Goal: Task Accomplishment & Management: Use online tool/utility

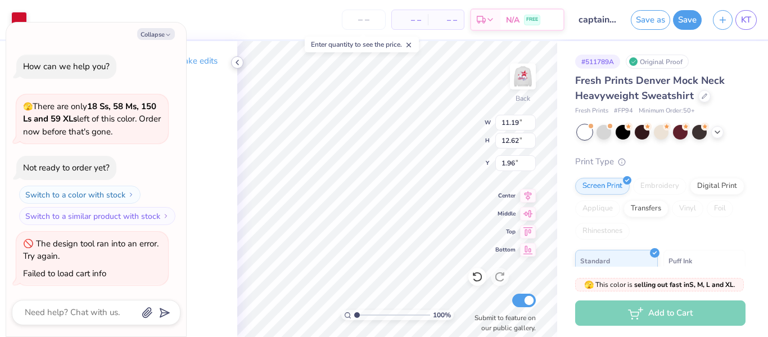
click at [238, 63] on icon at bounding box center [237, 62] width 9 height 9
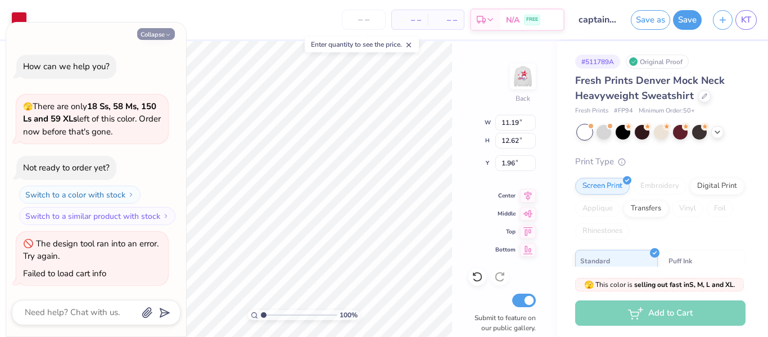
click at [153, 32] on button "Collapse" at bounding box center [156, 34] width 38 height 12
type textarea "x"
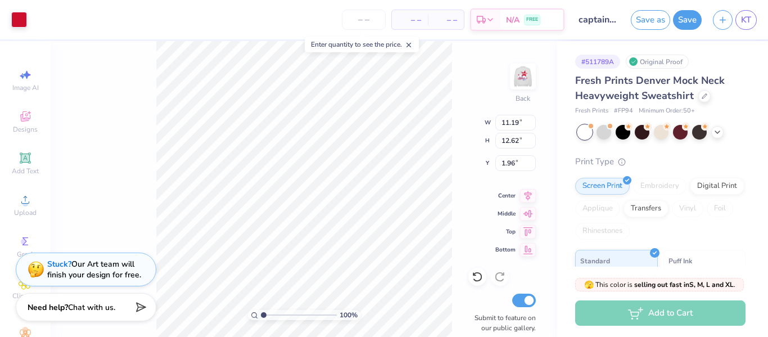
click at [116, 101] on div "100 % Back W 11.19 11.19 " H 12.62 12.62 " Y 1.96 1.96 " Center Middle Top Bott…" at bounding box center [304, 189] width 506 height 296
type input "7.36"
type input "7.34"
click at [476, 277] on icon at bounding box center [476, 276] width 11 height 11
type input "10.30"
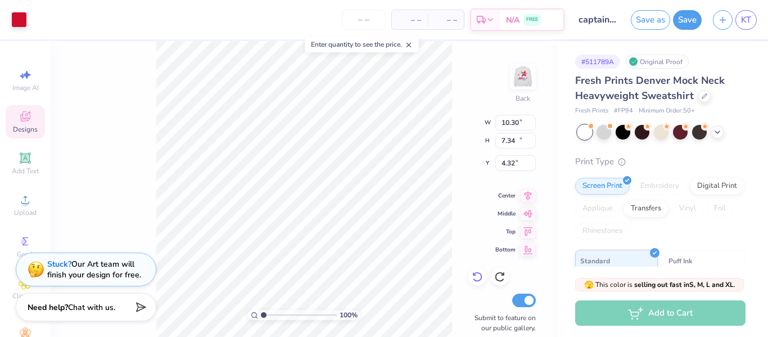
type input "10.27"
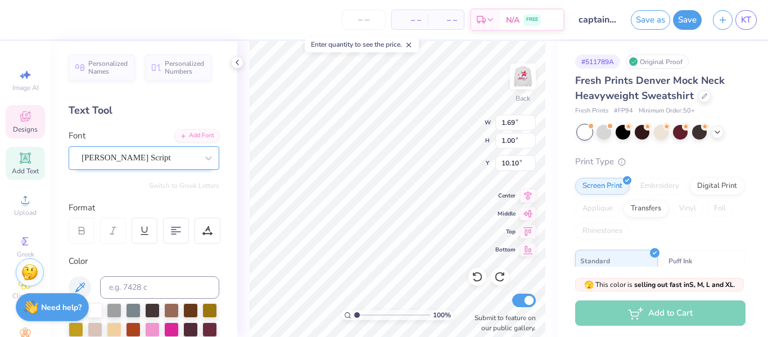
click at [117, 156] on div "[PERSON_NAME] Script" at bounding box center [139, 157] width 118 height 17
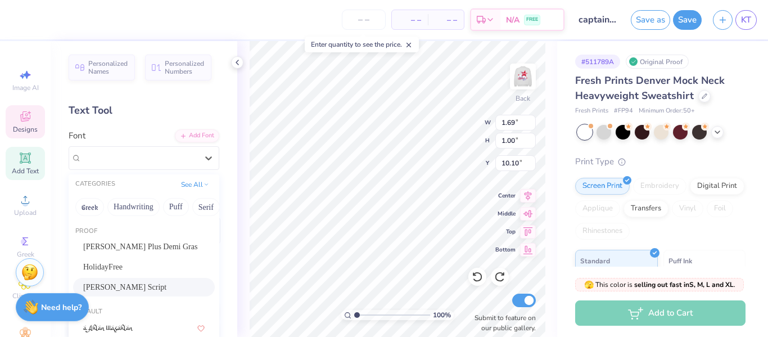
click at [126, 285] on div "[PERSON_NAME] Script" at bounding box center [143, 287] width 121 height 12
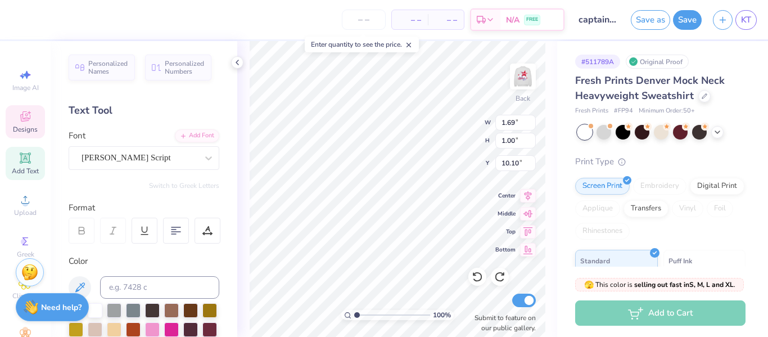
type input "3.40"
type input "1.38"
type input "2.04"
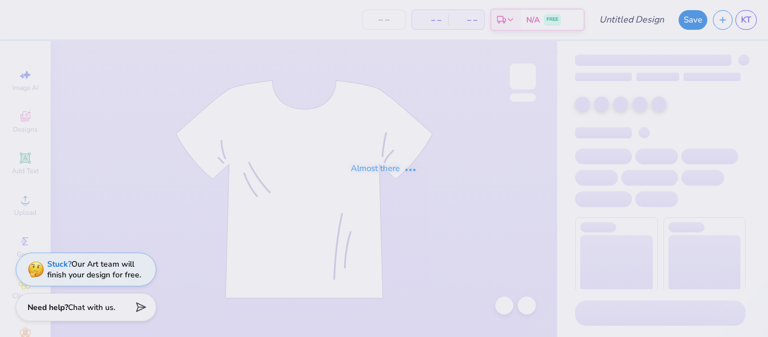
type input "captain sweatshirts"
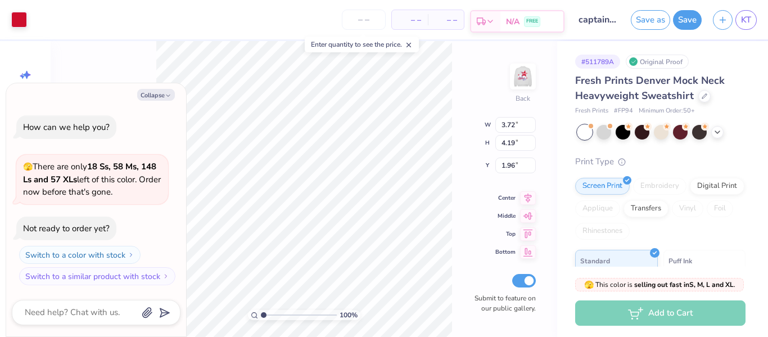
type textarea "x"
type input "12.14"
type input "13.70"
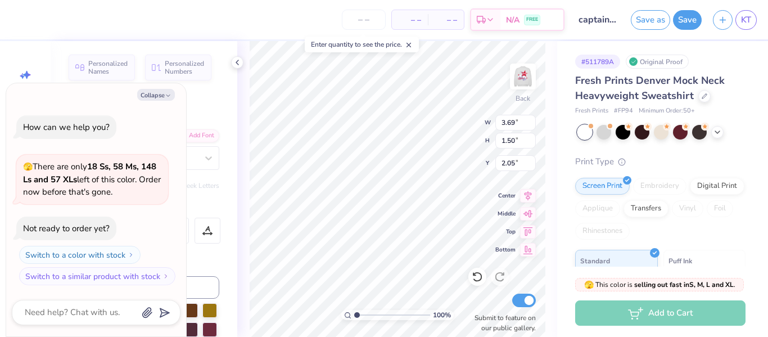
type textarea "x"
type textarea "Red"
type textarea "x"
type textarea "Red"
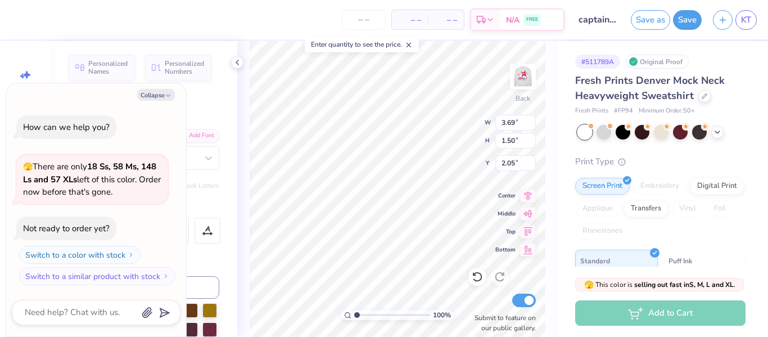
type textarea "x"
type textarea "Re"
type textarea "x"
type textarea "R"
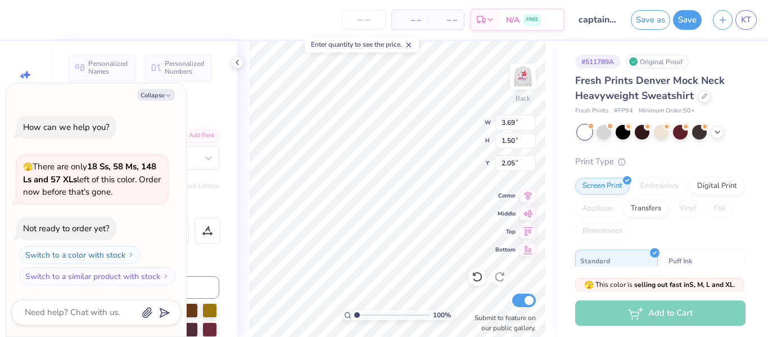
type textarea "x"
type textarea "C"
type textarea "x"
type textarea "Cla"
type textarea "x"
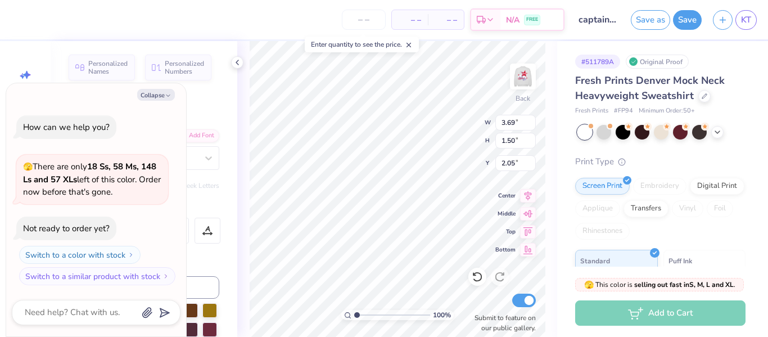
type textarea "Clas"
type textarea "x"
type textarea "Class"
type textarea "x"
type textarea "Class of"
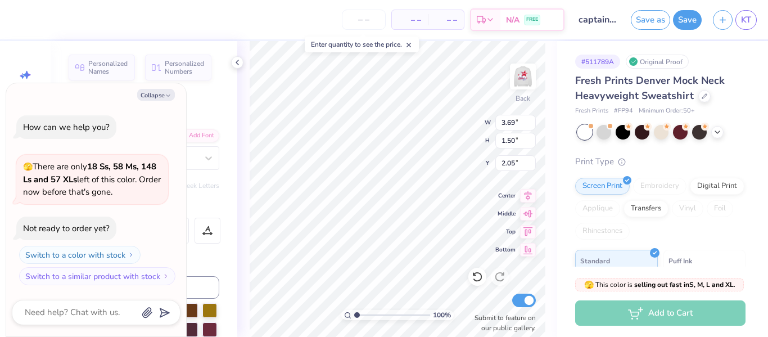
type textarea "x"
type textarea "Class of2"
type textarea "x"
type textarea "Class of202"
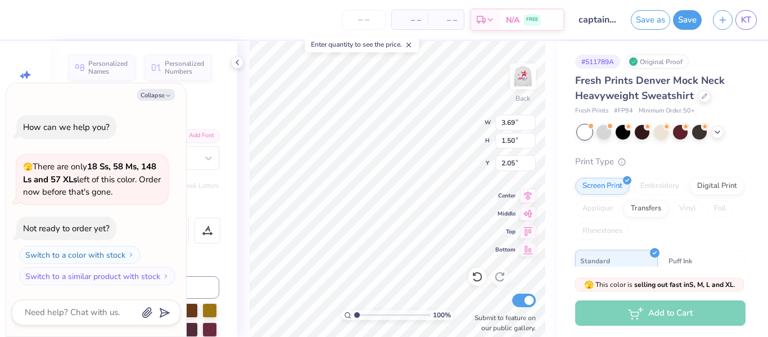
type textarea "x"
type textarea "Class of2026"
type textarea "x"
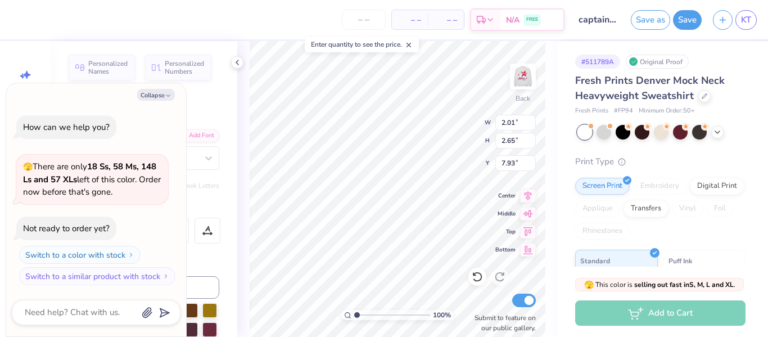
type textarea "est 202"
type textarea "x"
type textarea "est"
type textarea "x"
type textarea "e"
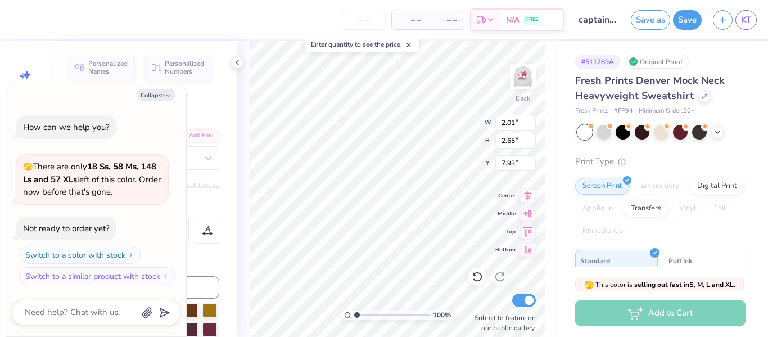
type textarea "x"
type textarea "R"
type textarea "x"
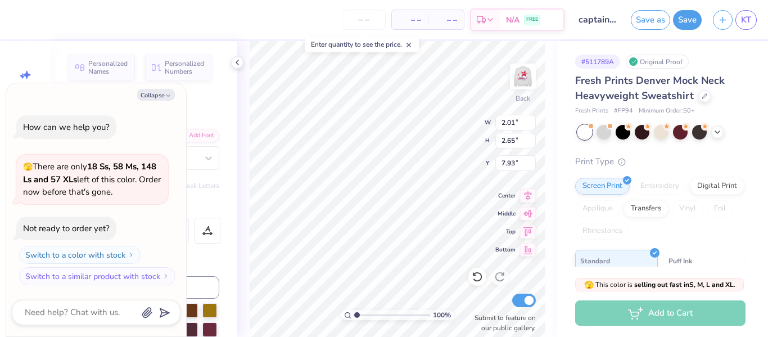
type textarea "Re"
type textarea "x"
type textarea "Red"
type textarea "x"
type textarea "RedD"
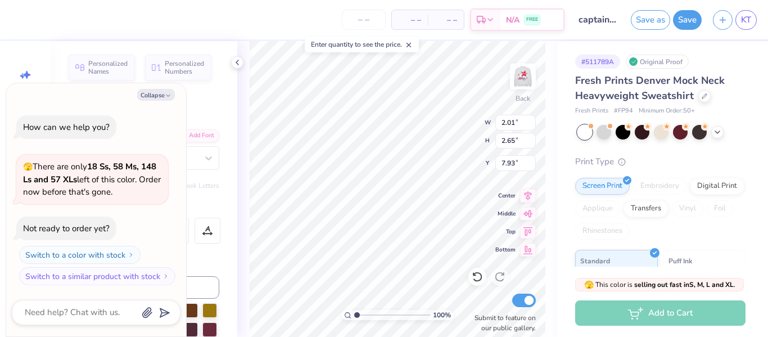
type textarea "x"
type textarea "Red"
type textarea "x"
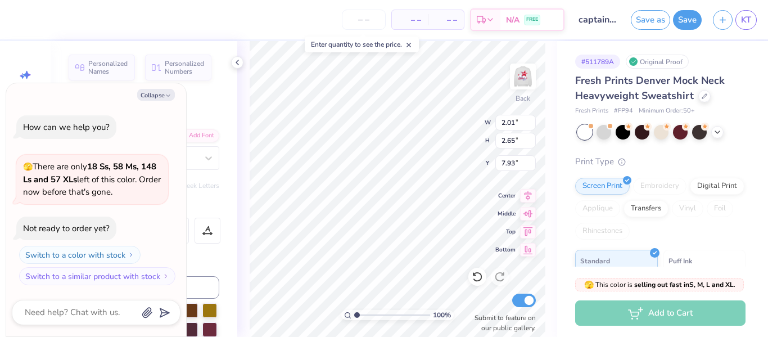
type textarea "Red"
type textarea "x"
type textarea "Red De"
type textarea "x"
type textarea "Red Devi"
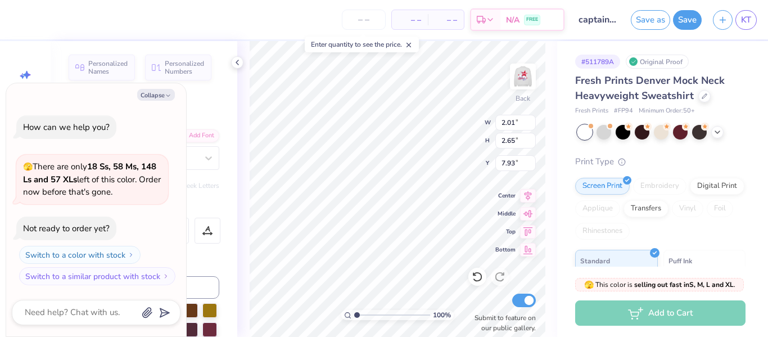
type textarea "x"
type textarea "Red Dev"
type textarea "x"
type textarea "Red Devi"
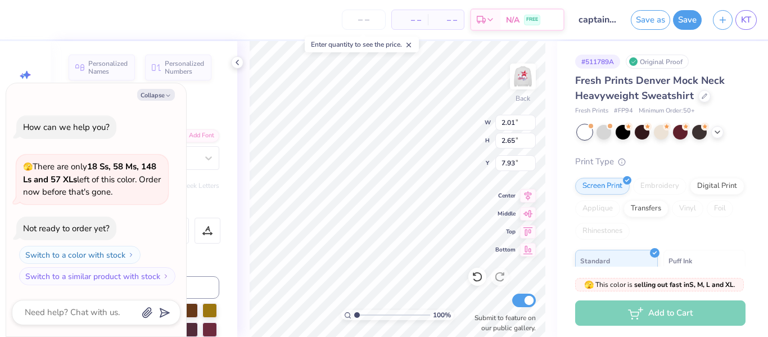
type textarea "x"
type textarea "Red Devils"
type textarea "x"
type input "2.96"
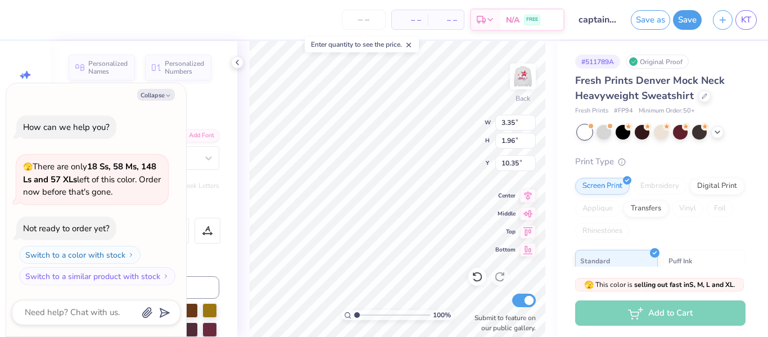
type input "3.32"
type input "7.63"
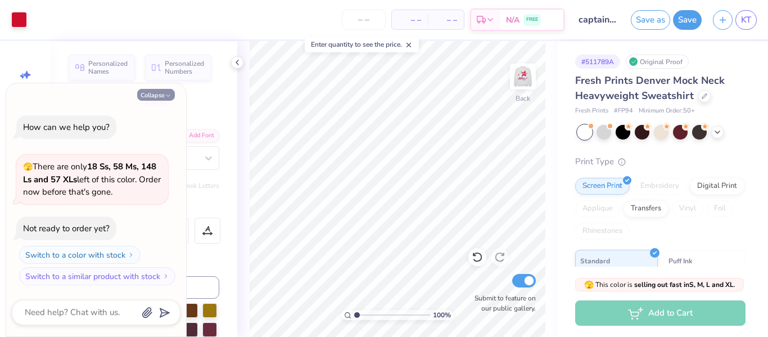
click at [153, 94] on button "Collapse" at bounding box center [156, 95] width 38 height 12
type textarea "x"
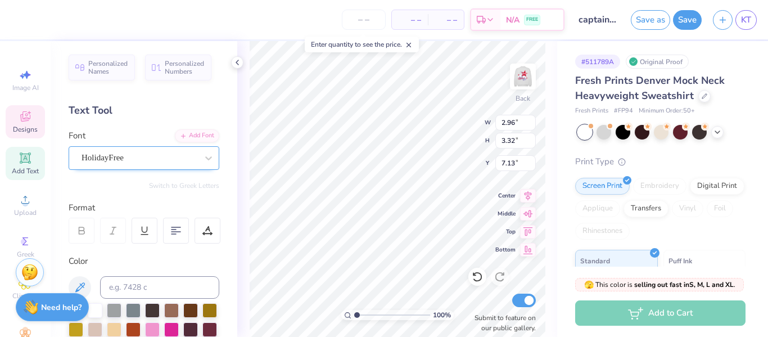
click at [176, 166] on div "HolidayFree" at bounding box center [144, 158] width 151 height 24
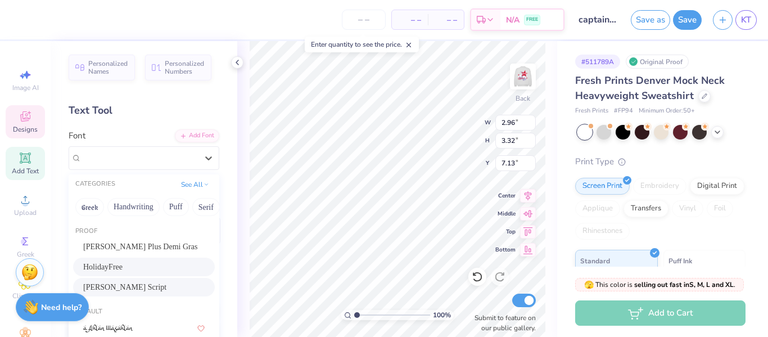
click at [127, 284] on div "[PERSON_NAME] Script" at bounding box center [143, 287] width 121 height 12
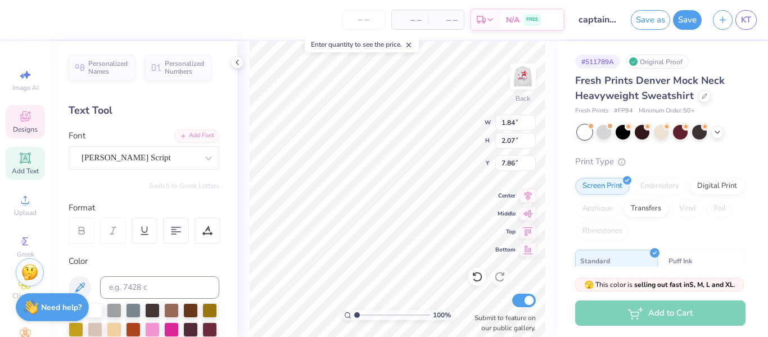
type input "1.84"
type input "2.07"
type input "7.86"
click at [530, 137] on input "2.08" at bounding box center [515, 141] width 40 height 16
type input "2.09"
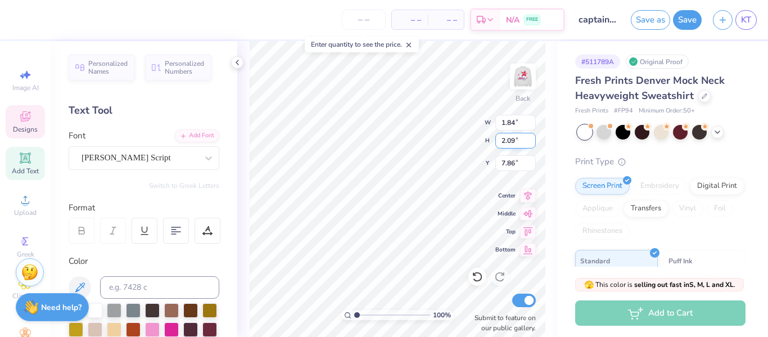
click at [530, 137] on input "2.09" at bounding box center [515, 141] width 40 height 16
click at [508, 140] on input "2.09" at bounding box center [515, 141] width 40 height 16
type input "8.28"
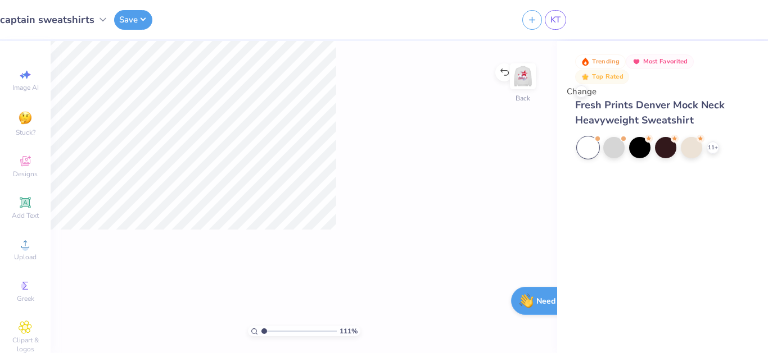
type input "1"
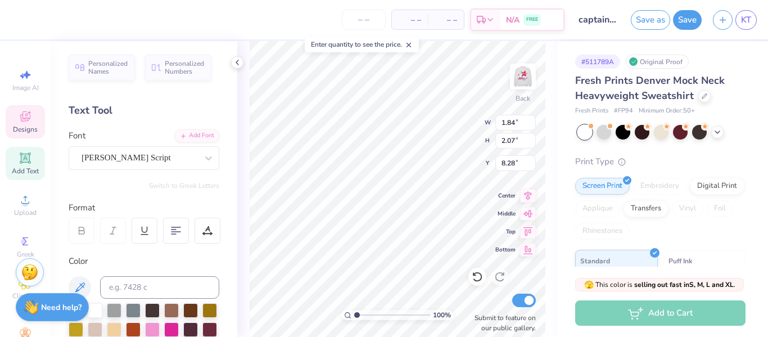
type input "1.84"
type input "2.07"
type input "8.28"
click at [505, 139] on input "2.07" at bounding box center [515, 141] width 40 height 16
click at [503, 141] on input "2.07" at bounding box center [515, 141] width 40 height 16
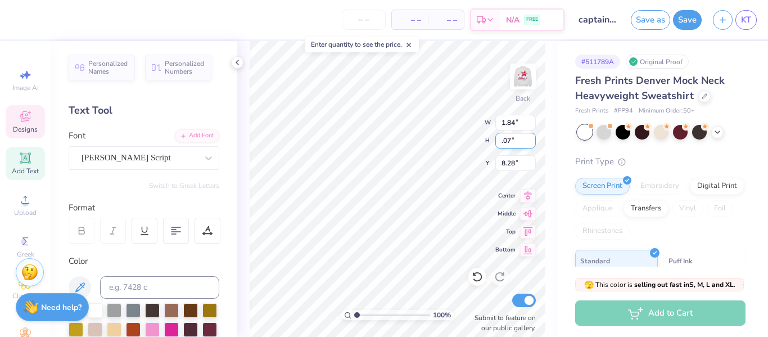
type input "3.07"
click at [455, 119] on div "100 % Back W 1.84 1.84 " H 3.07 3.07 " Y 8.28 8.28 " Center Middle Top Bottom S…" at bounding box center [397, 189] width 320 height 296
click at [503, 141] on input "2.07" at bounding box center [515, 141] width 40 height 16
click at [516, 142] on input "3.07" at bounding box center [515, 141] width 40 height 16
type input "3.07"
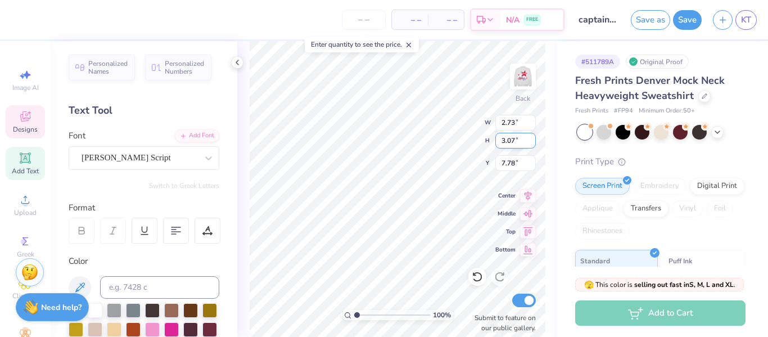
type input "2.73"
type input "7.78"
click at [167, 165] on div at bounding box center [139, 157] width 116 height 15
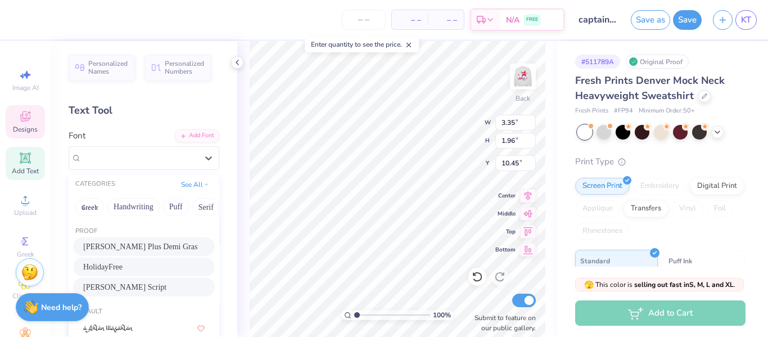
click at [130, 287] on div "[PERSON_NAME] Script" at bounding box center [143, 287] width 121 height 12
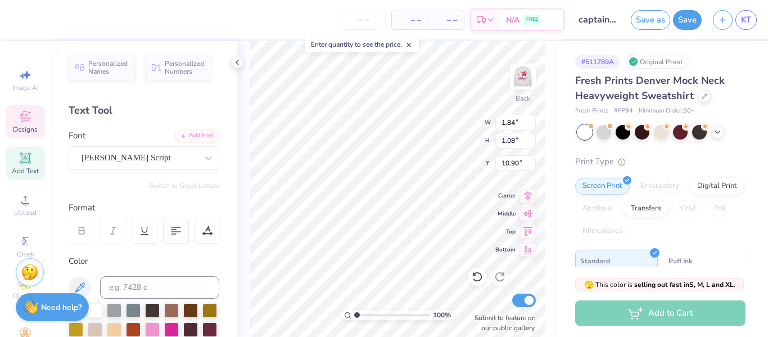
type input "1.84"
type input "1.08"
type input "10.90"
click at [504, 139] on input "1.08" at bounding box center [515, 141] width 40 height 16
type input "3.08"
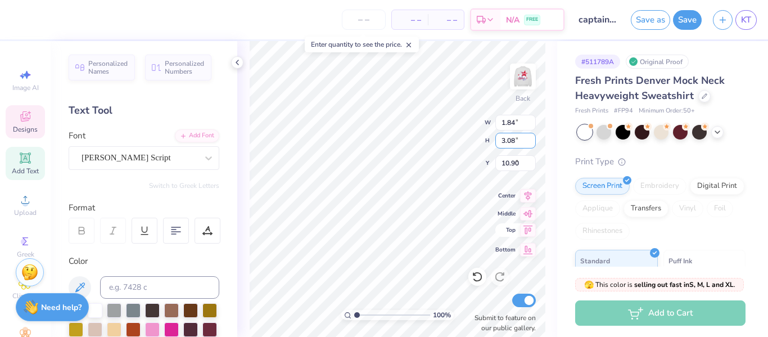
type input "5.23"
type input "9.90"
click at [519, 137] on input "3.08" at bounding box center [515, 141] width 40 height 16
click at [522, 139] on input "3.08" at bounding box center [515, 141] width 40 height 16
click at [506, 141] on input "3.08" at bounding box center [515, 141] width 40 height 16
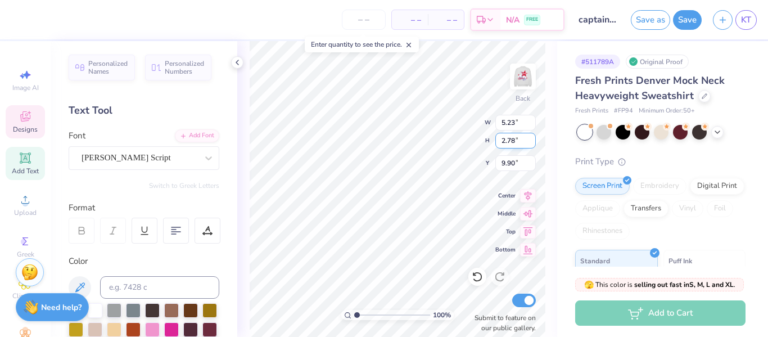
type input "2.78"
type input "4.72"
type input "10.05"
type input "2.38"
type input "4.04"
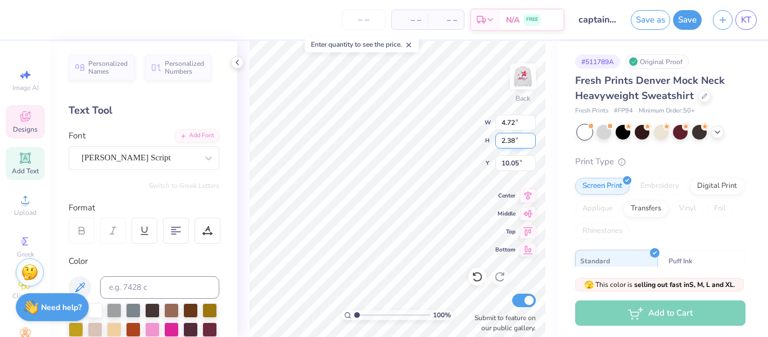
type input "10.25"
type input "2.18"
type input "3.70"
type input "10.35"
click at [503, 140] on input "2.18" at bounding box center [515, 141] width 40 height 16
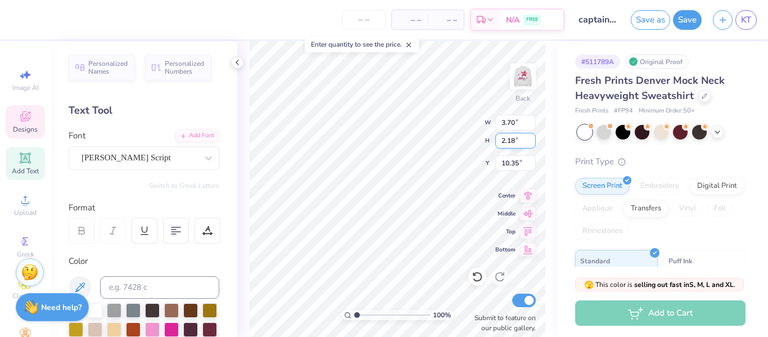
click at [505, 141] on input "2.18" at bounding box center [515, 141] width 40 height 16
type input "1.68"
type input "2.85"
type input "10.60"
type input "6.44"
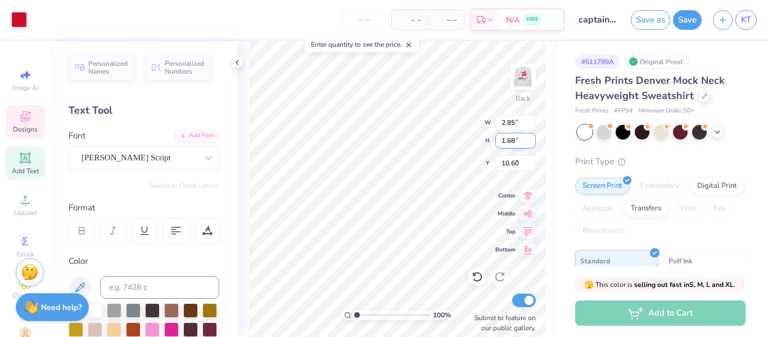
type input "6.08"
type input "1.96"
type input "2.85"
type input "1.68"
type input "10.60"
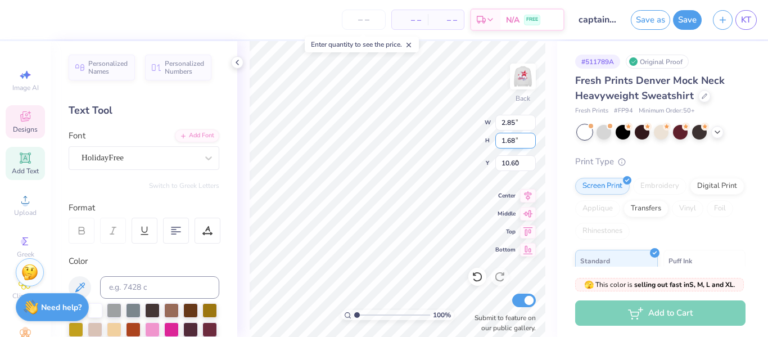
type input "3.93"
type input "1.51"
type input "2.06"
click at [192, 161] on div "HolidayFree" at bounding box center [139, 157] width 118 height 17
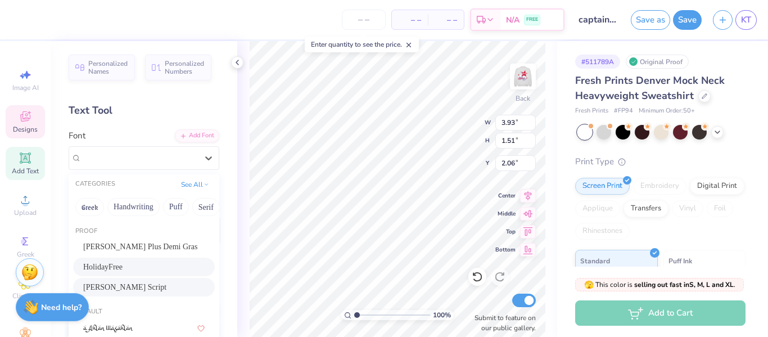
click at [168, 285] on div "[PERSON_NAME] Script" at bounding box center [143, 287] width 121 height 12
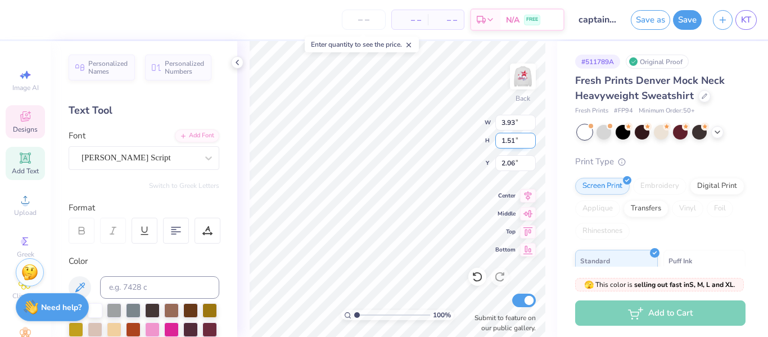
type input "2.69"
type input "0.86"
type input "2.46"
click at [493, 137] on div "100 % Back W 2.69 2.69 " H 0.86 0.86 " Y 2.46 2.46 " Center Middle Top Bottom S…" at bounding box center [397, 189] width 320 height 296
click at [505, 142] on input "0.86" at bounding box center [515, 141] width 40 height 16
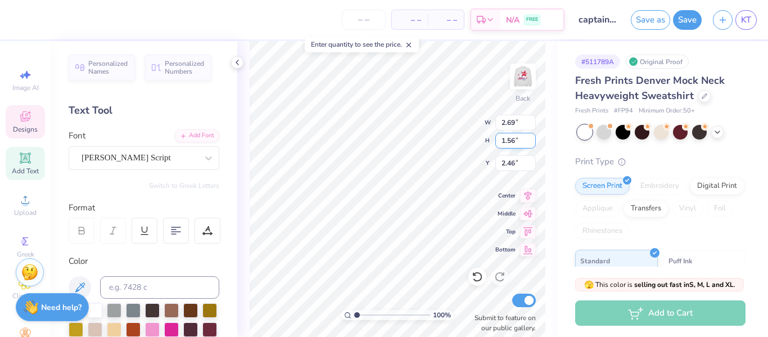
type input "1.56"
click at [503, 116] on input "2.69" at bounding box center [515, 123] width 40 height 16
type input "4.86"
type input "2.11"
click at [443, 120] on div "100 % Back W 4.86 4.86 " H 1.56 1.56 " Y 2.11 2.11 " Center Middle Top Bottom S…" at bounding box center [397, 189] width 320 height 296
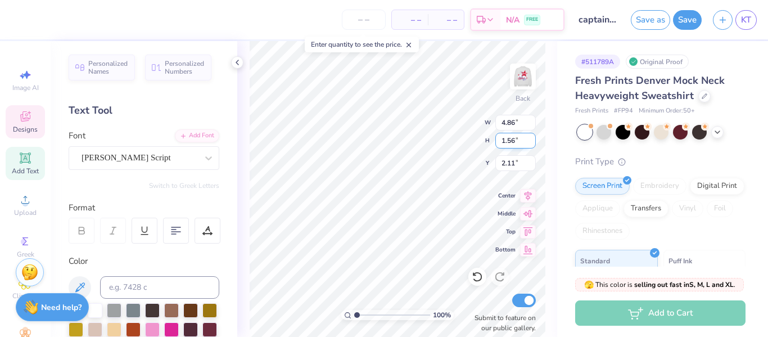
click at [510, 141] on input "1.56" at bounding box center [515, 141] width 40 height 16
type input "1.36"
type input "4.24"
type input "2.21"
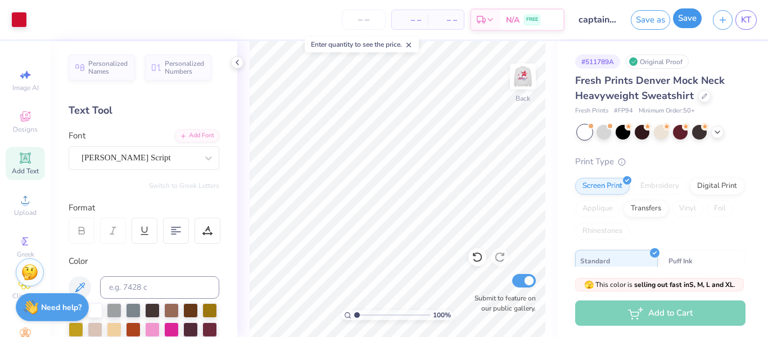
click at [686, 15] on button "Save" at bounding box center [687, 18] width 29 height 20
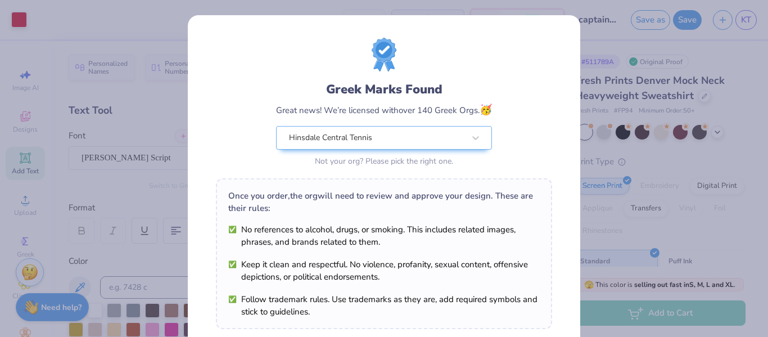
scroll to position [190, 0]
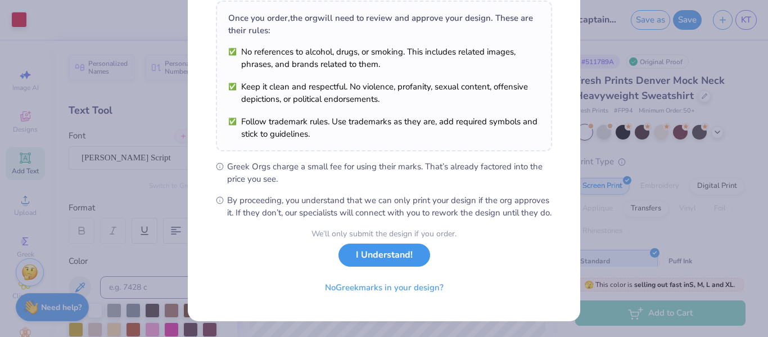
click at [397, 260] on button "I Understand!" at bounding box center [384, 254] width 92 height 23
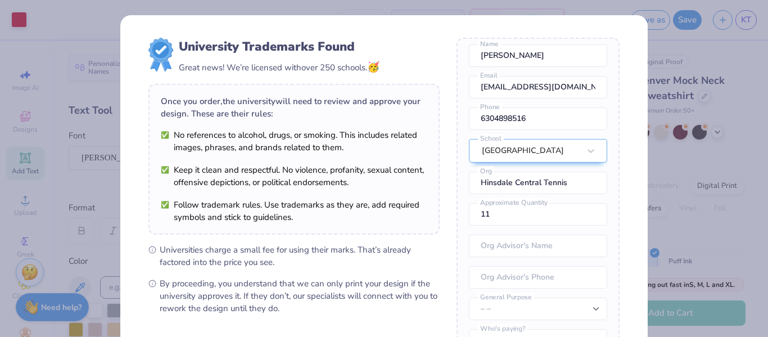
scroll to position [153, 0]
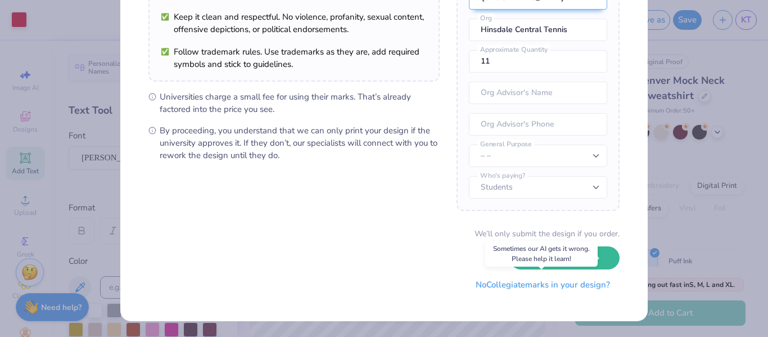
click at [501, 287] on button "No Collegiate marks in your design?" at bounding box center [542, 284] width 153 height 23
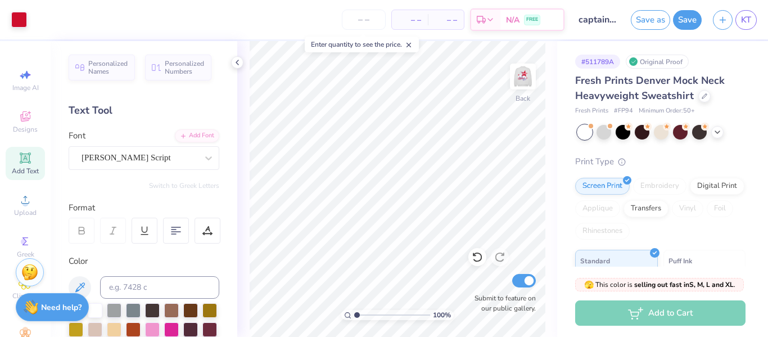
scroll to position [25, 0]
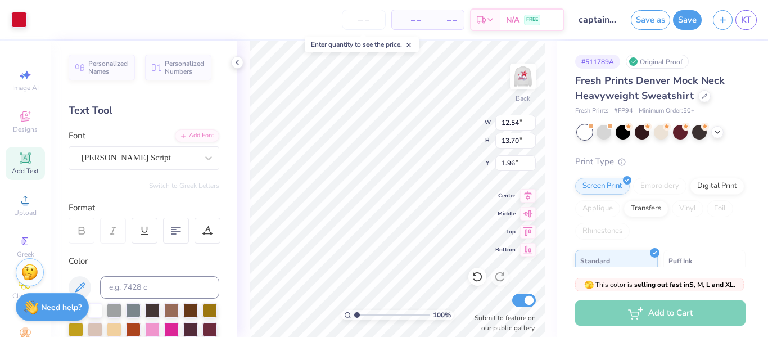
type input "3.85"
type input "4.20"
type input "1.81"
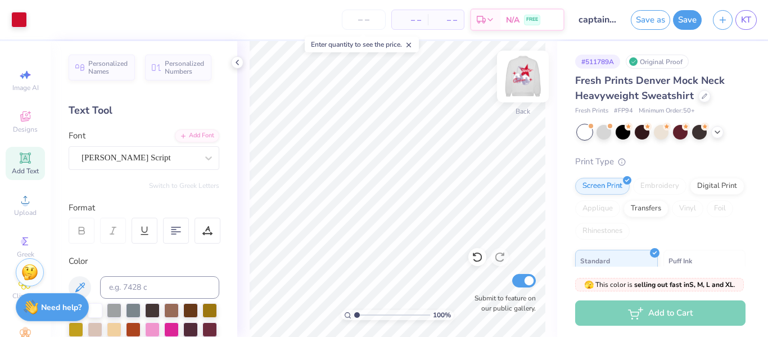
click at [525, 69] on img at bounding box center [522, 76] width 45 height 45
click at [236, 62] on polyline at bounding box center [237, 62] width 2 height 4
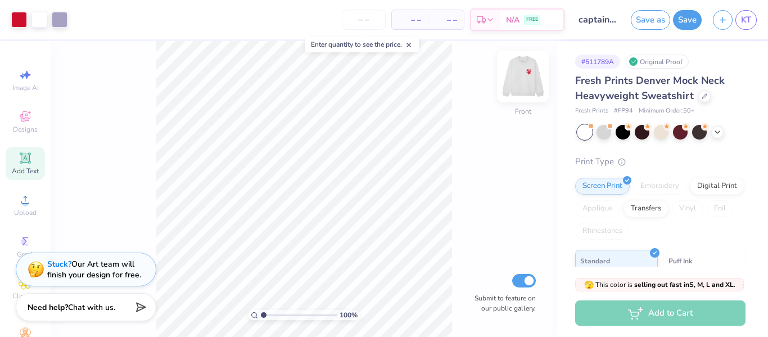
click at [527, 78] on img at bounding box center [522, 76] width 45 height 45
